Goal: Transaction & Acquisition: Purchase product/service

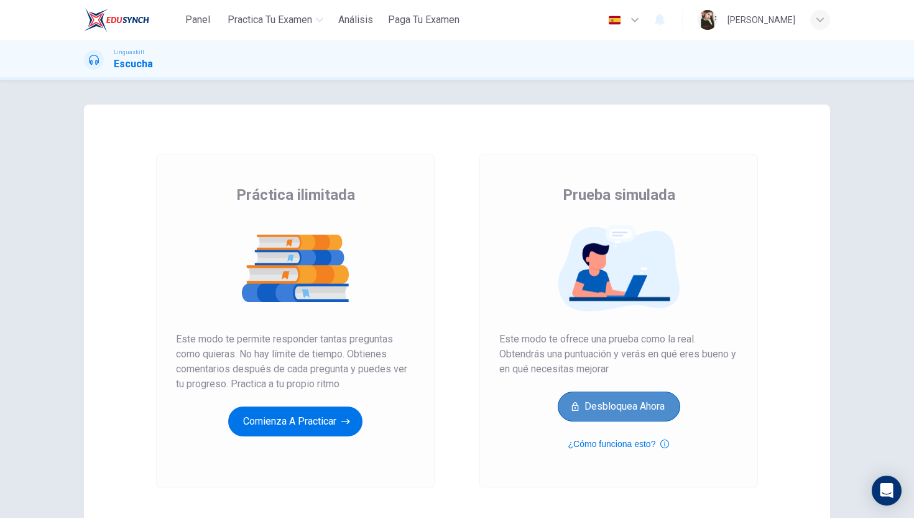
click at [591, 407] on button "Desbloquea ahora" at bounding box center [619, 406] width 123 height 30
